Goal: Information Seeking & Learning: Learn about a topic

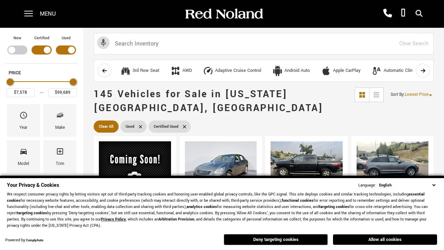
scroll to position [271, 0]
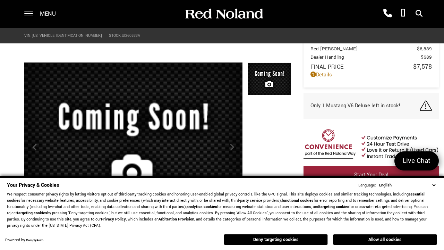
scroll to position [330, 0]
